Goal: Information Seeking & Learning: Learn about a topic

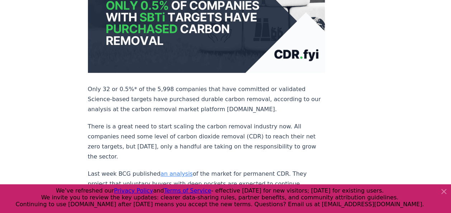
scroll to position [200, 0]
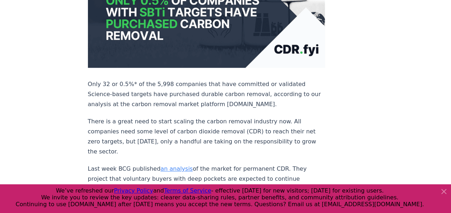
click at [444, 190] on icon at bounding box center [443, 191] width 4 height 4
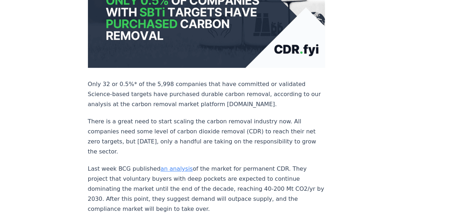
click at [172, 165] on link "an analysis" at bounding box center [176, 168] width 32 height 7
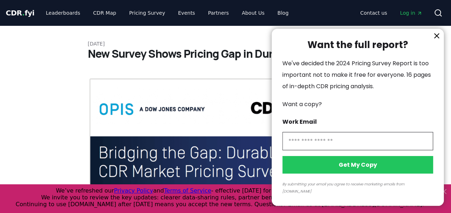
click at [444, 188] on div at bounding box center [225, 106] width 451 height 213
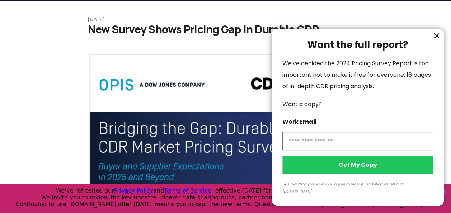
scroll to position [29, 0]
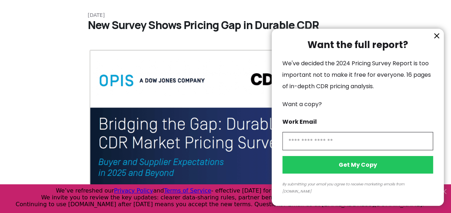
click at [358, 150] on input "information" at bounding box center [357, 141] width 151 height 18
type input "**********"
click at [383, 172] on button "Get My Copy" at bounding box center [357, 165] width 151 height 18
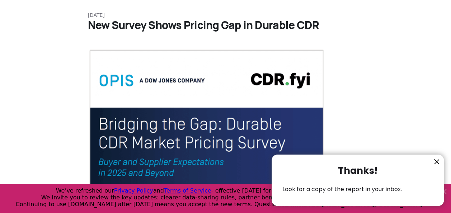
click at [436, 161] on icon "information" at bounding box center [436, 162] width 4 height 4
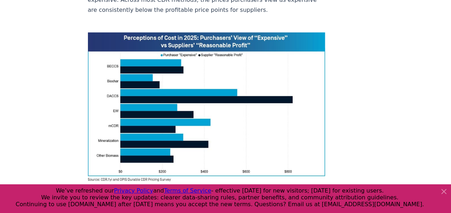
scroll to position [716, 0]
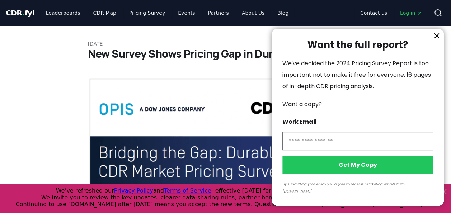
click at [328, 148] on input "information" at bounding box center [357, 141] width 151 height 18
type input "**********"
click at [362, 173] on button "Get My Copy" at bounding box center [357, 165] width 151 height 18
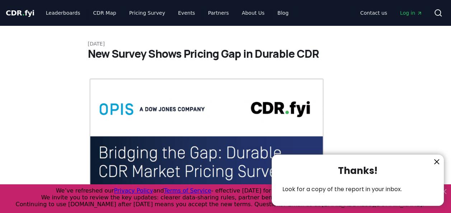
click at [437, 161] on icon "information" at bounding box center [436, 162] width 4 height 4
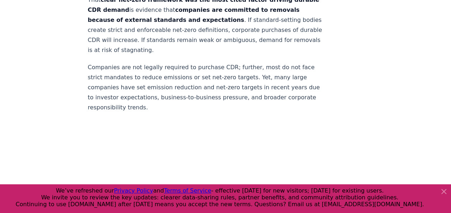
scroll to position [1675, 0]
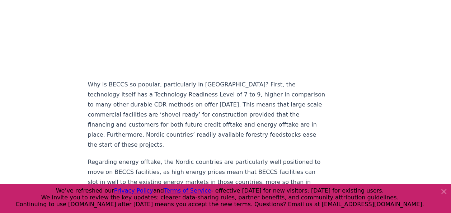
scroll to position [845, 0]
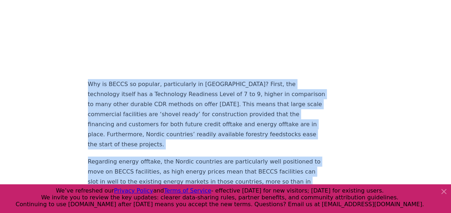
drag, startPoint x: 87, startPoint y: 71, endPoint x: 182, endPoint y: 177, distance: 142.4
copy div "Why is BECCS so popular, particularly in [GEOGRAPHIC_DATA]? First, the technolo…"
click at [443, 192] on icon at bounding box center [443, 191] width 9 height 9
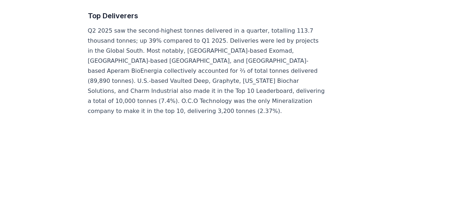
scroll to position [3028, 0]
